Goal: Task Accomplishment & Management: Use online tool/utility

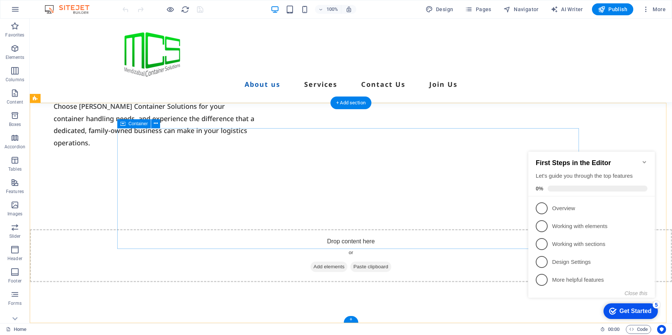
scroll to position [607, 0]
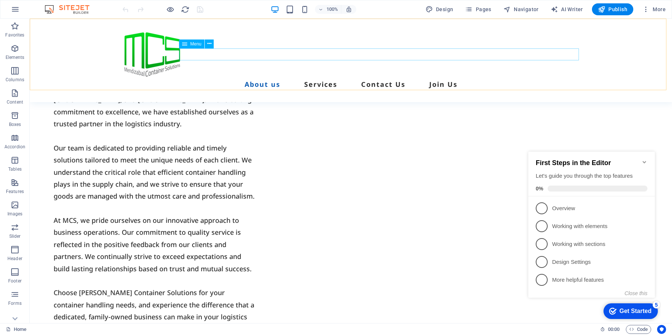
click at [346, 78] on nav "About us Services Contact Us Join Us" at bounding box center [350, 84] width 461 height 12
click at [644, 159] on icon "Minimize checklist" at bounding box center [644, 162] width 6 height 6
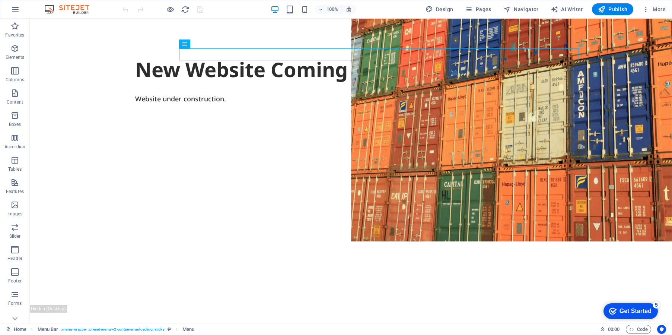
scroll to position [0, 0]
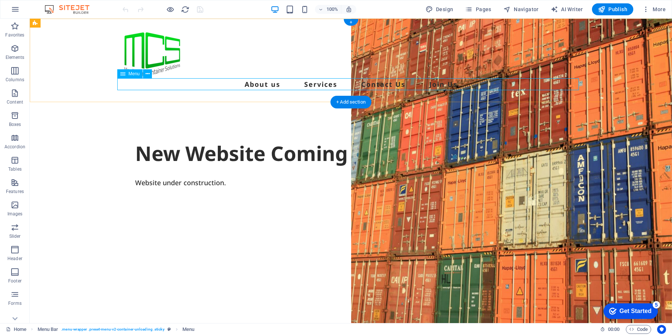
click at [356, 80] on nav "About us Services Contact Us Join Us" at bounding box center [350, 84] width 461 height 12
click at [312, 85] on nav "About us Services Contact Us Join Us" at bounding box center [350, 84] width 461 height 12
select select "1"
select select
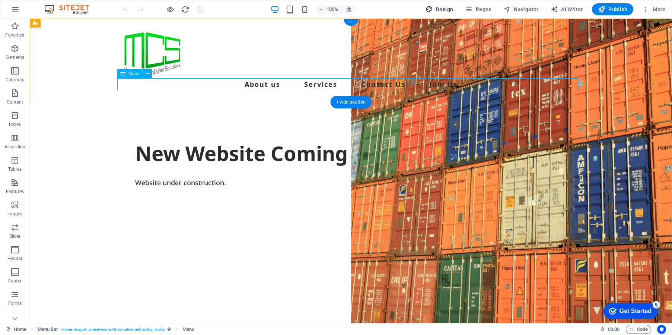
select select "5"
select select
select select "2"
select select
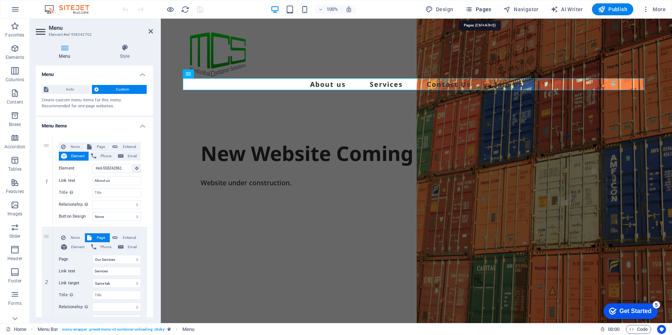
click at [476, 9] on span "Pages" at bounding box center [478, 9] width 26 height 7
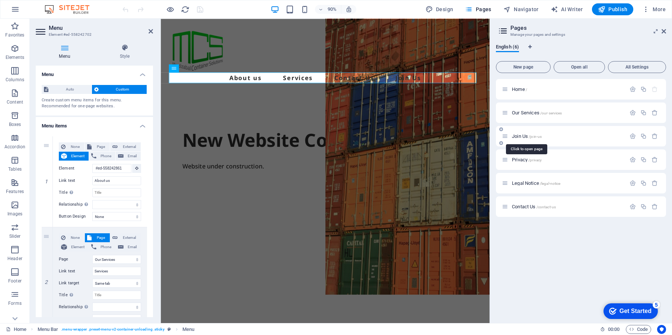
click at [530, 135] on span "/join-us" at bounding box center [534, 136] width 13 height 4
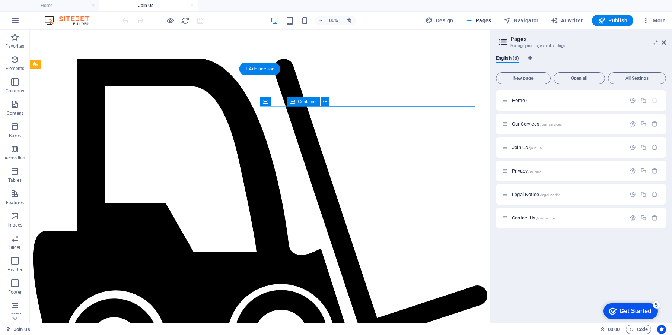
scroll to position [409, 0]
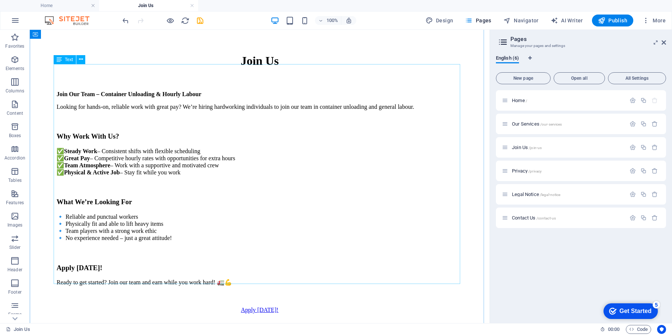
scroll to position [0, 0]
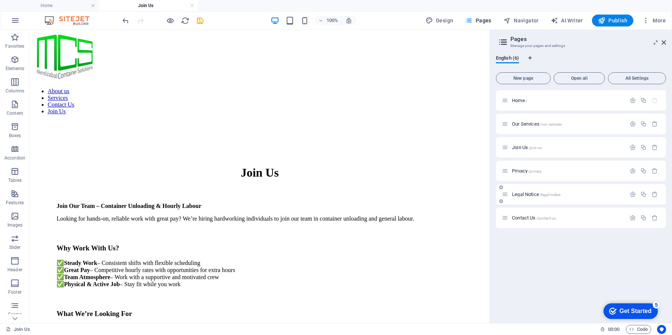
click at [531, 191] on div "Legal Notice /legal-notice" at bounding box center [564, 194] width 124 height 9
click at [534, 103] on div "Home /" at bounding box center [564, 100] width 124 height 9
click at [527, 122] on span "Our Services /our-services" at bounding box center [537, 124] width 50 height 6
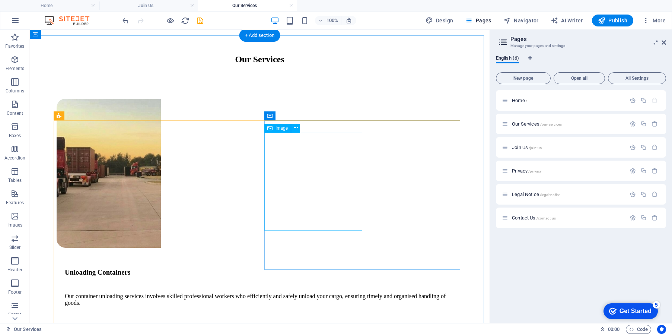
scroll to position [149, 0]
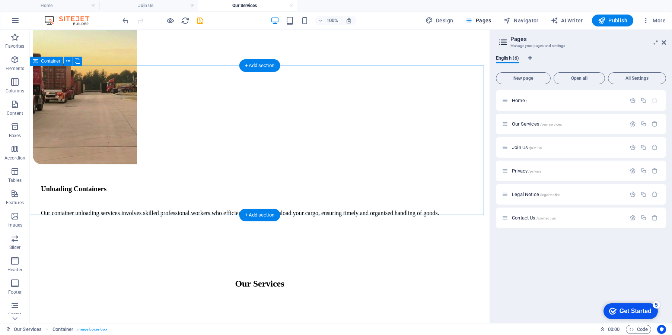
click at [314, 199] on div "Unloading Containers Our container unloading services involves skilled professi…" at bounding box center [260, 124] width 454 height 219
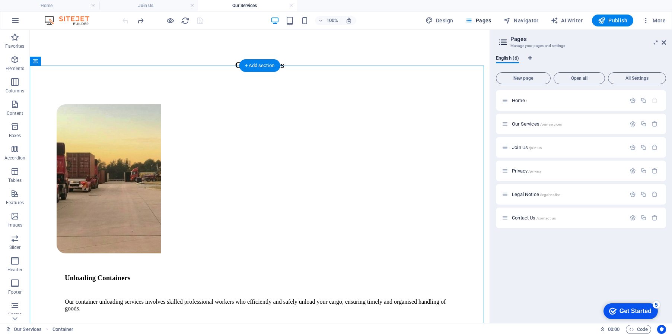
drag, startPoint x: 320, startPoint y: 185, endPoint x: 329, endPoint y: 158, distance: 28.1
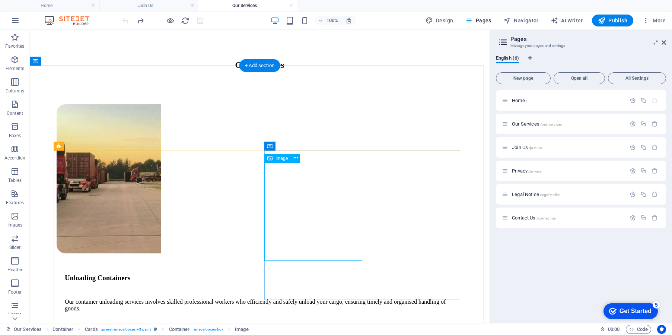
click at [294, 157] on icon at bounding box center [296, 158] width 4 height 8
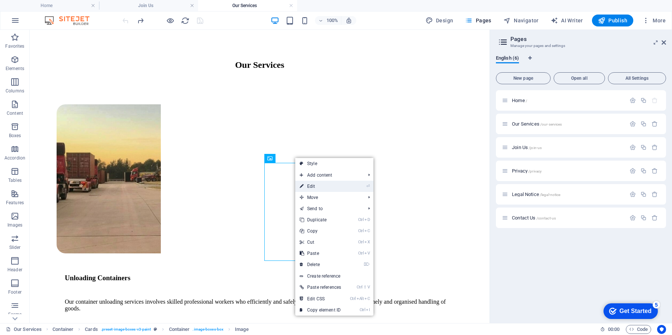
click at [318, 187] on link "⏎ Edit" at bounding box center [320, 185] width 50 height 11
select select "px"
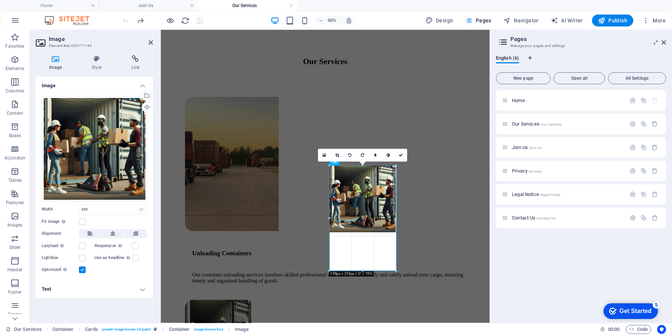
drag, startPoint x: 363, startPoint y: 233, endPoint x: 235, endPoint y: 230, distance: 128.0
type input "198"
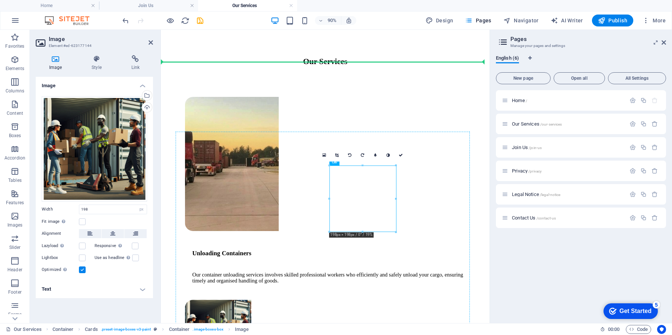
drag, startPoint x: 400, startPoint y: 225, endPoint x: 402, endPoint y: 154, distance: 70.4
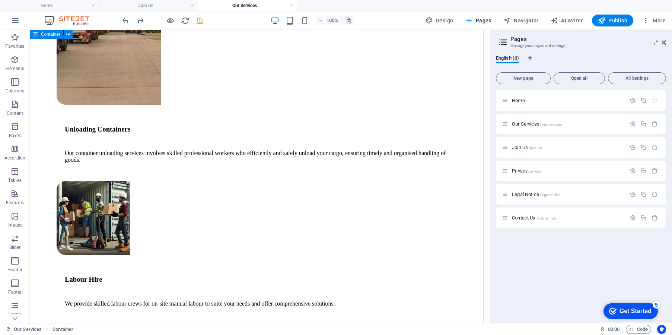
scroll to position [298, 0]
